Goal: Register for event/course

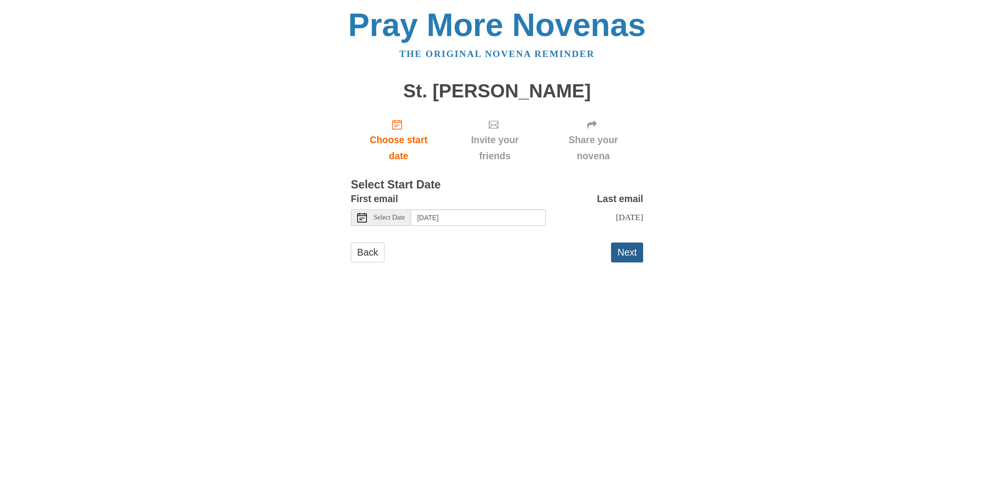
click at [626, 248] on button "Next" at bounding box center [627, 253] width 32 height 20
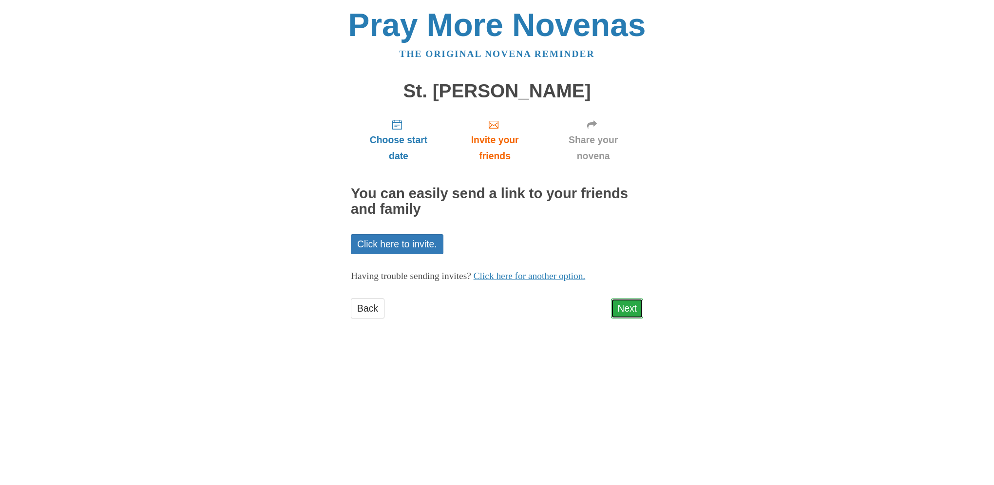
click at [628, 310] on link "Next" at bounding box center [627, 309] width 32 height 20
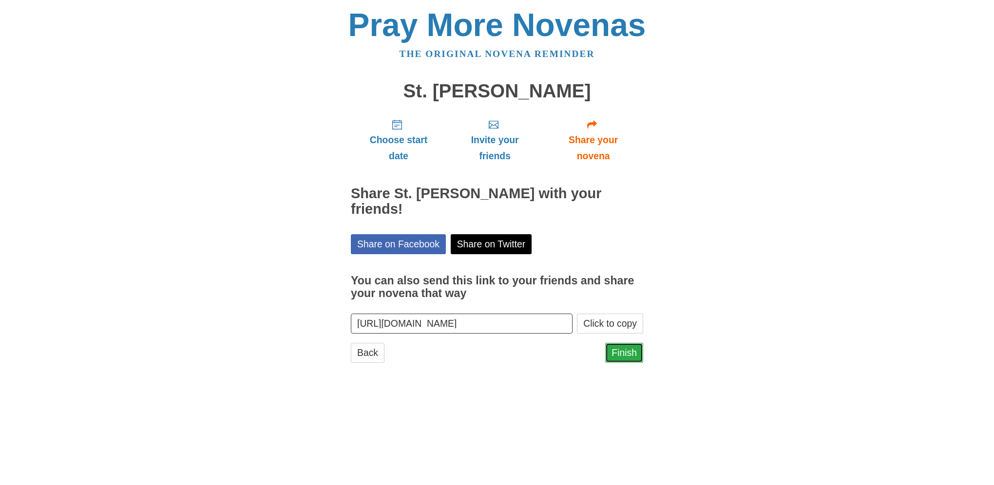
click at [628, 343] on link "Finish" at bounding box center [624, 353] width 38 height 20
